Goal: Information Seeking & Learning: Learn about a topic

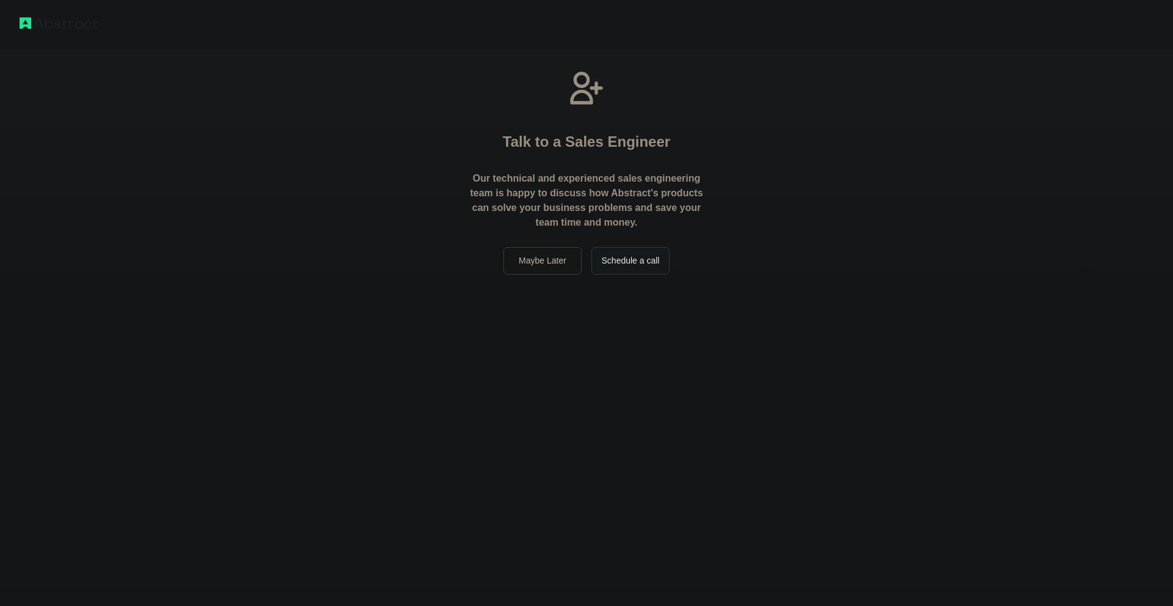
click at [555, 262] on button "Maybe Later" at bounding box center [543, 261] width 78 height 28
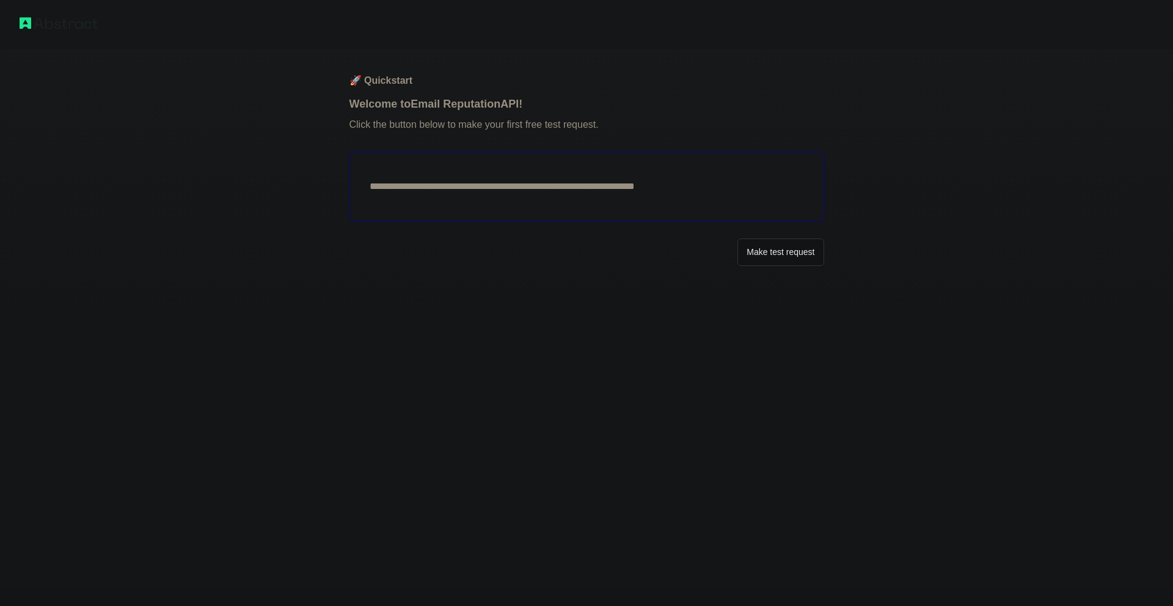
click at [809, 249] on button "Make test request" at bounding box center [781, 252] width 86 height 28
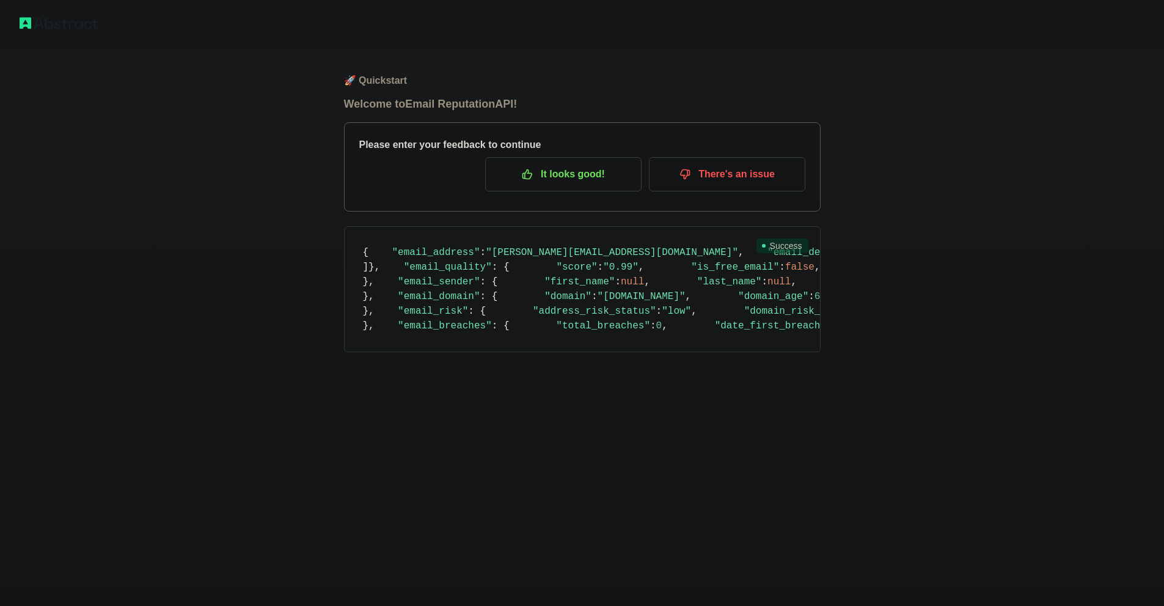
click at [604, 169] on p "It looks good!" at bounding box center [563, 174] width 138 height 21
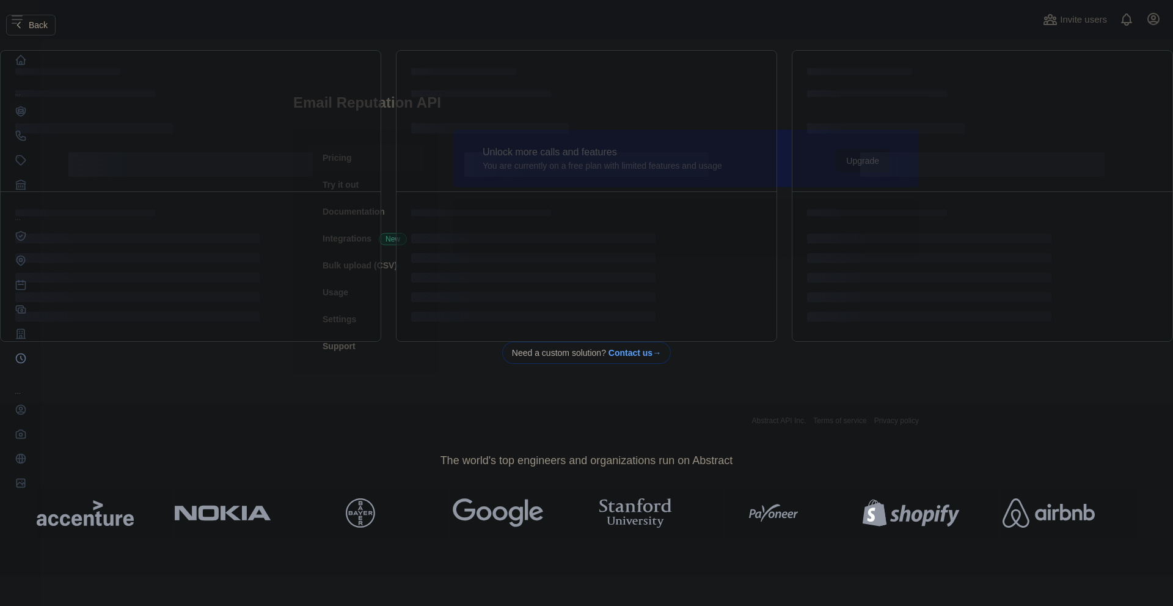
click at [34, 23] on span "Back" at bounding box center [38, 25] width 19 height 10
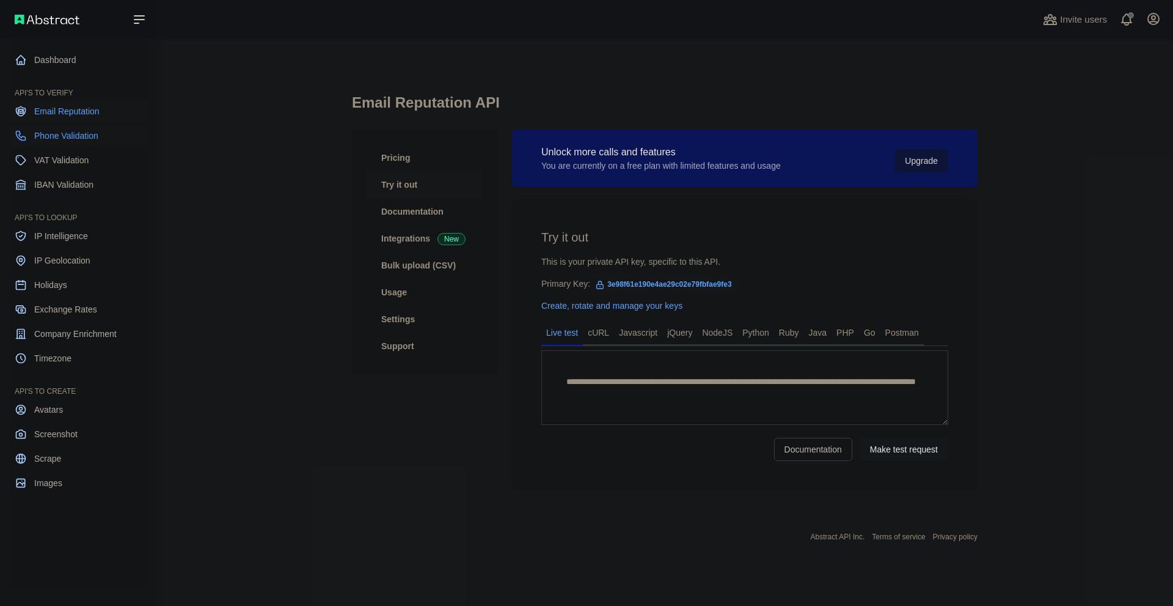
click at [64, 135] on span "Phone Validation" at bounding box center [66, 136] width 64 height 12
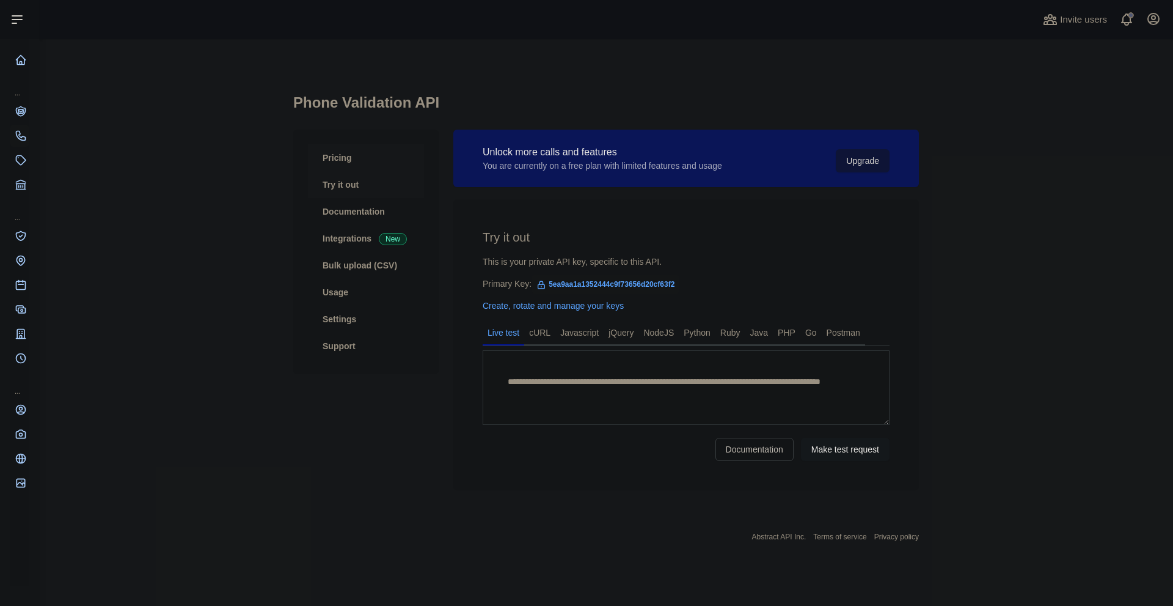
click at [345, 152] on link "Pricing" at bounding box center [366, 157] width 116 height 27
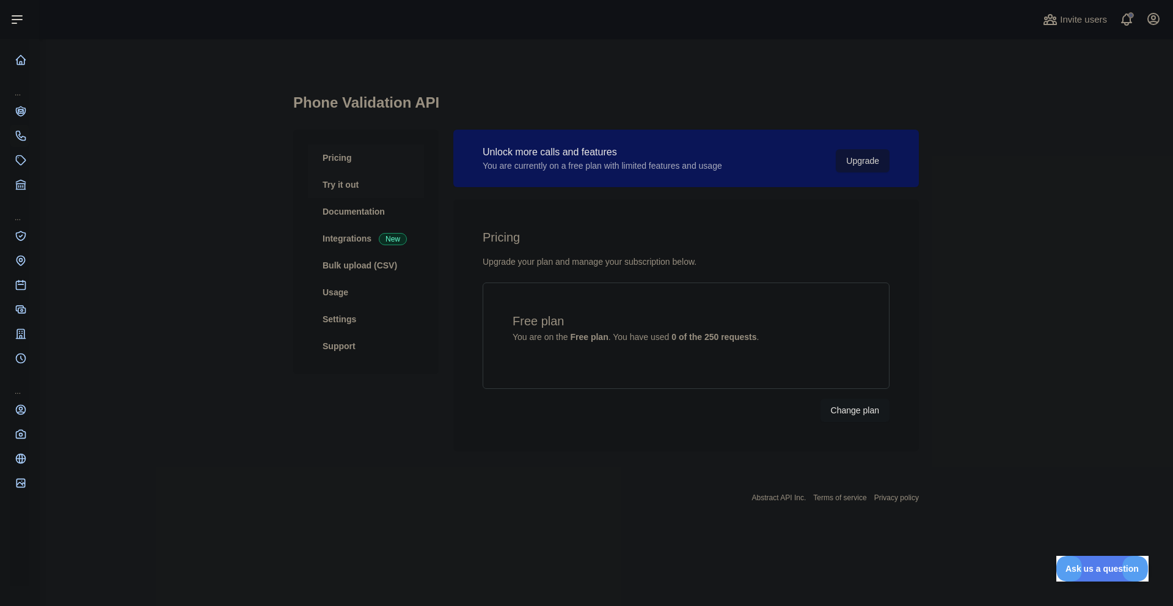
click at [339, 182] on link "Try it out" at bounding box center [366, 184] width 116 height 27
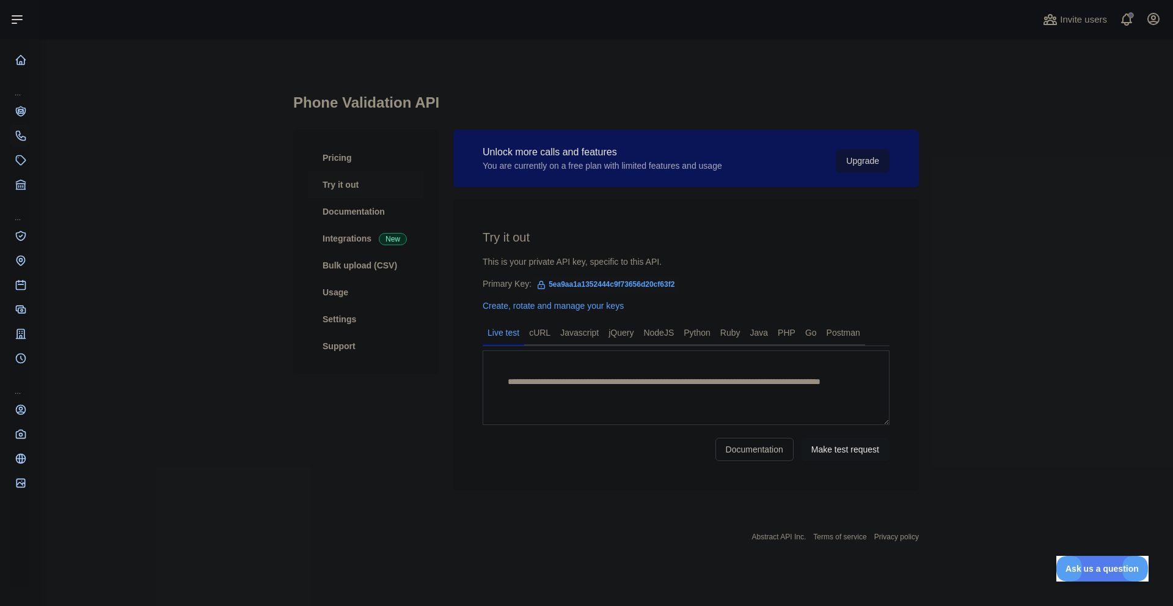
click at [593, 283] on span "5ea9aa1a1352444c9f73656d20cf63f2" at bounding box center [606, 284] width 148 height 18
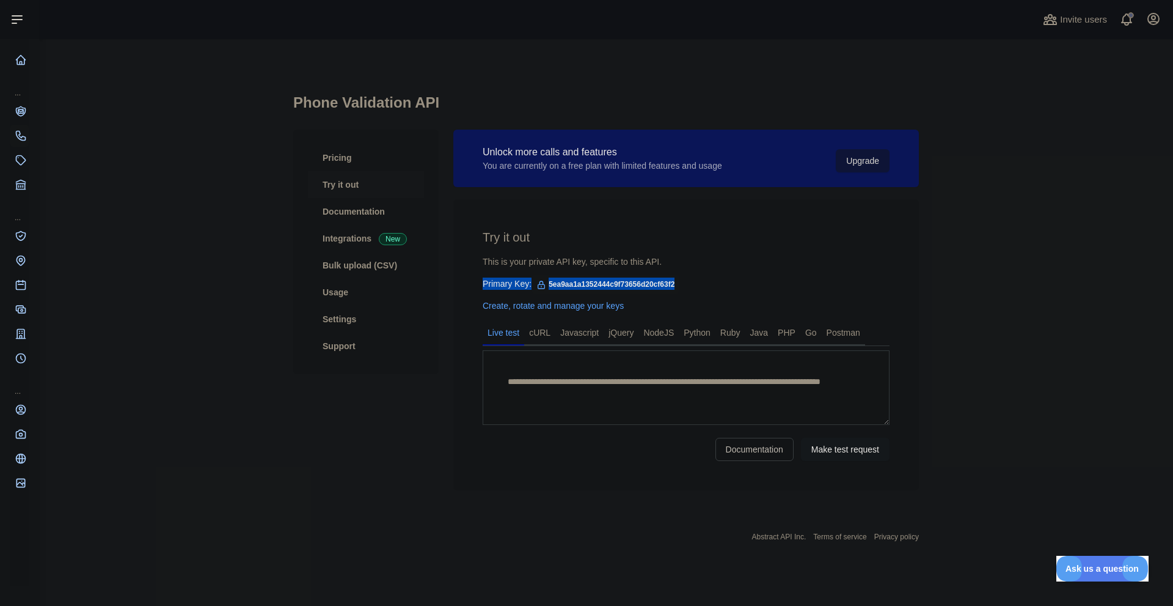
click at [593, 283] on span "5ea9aa1a1352444c9f73656d20cf63f2" at bounding box center [606, 284] width 148 height 18
copy span "5ea9aa1a1352444c9f73656d20cf63f2"
